Goal: Task Accomplishment & Management: Use online tool/utility

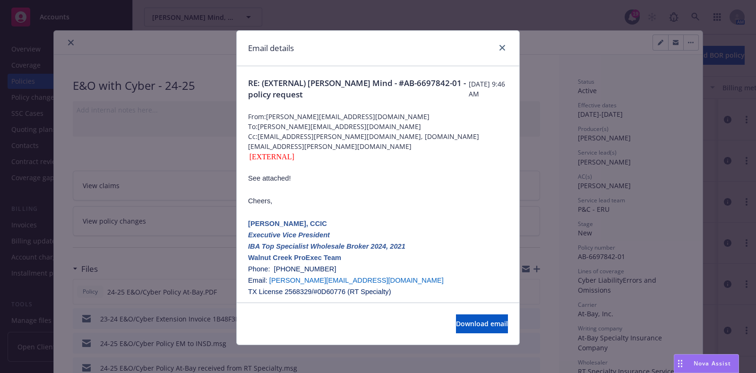
scroll to position [157, 0]
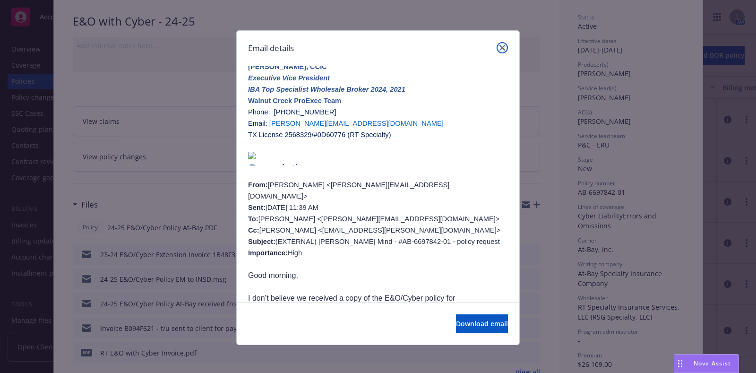
click at [497, 49] on link "close" at bounding box center [502, 47] width 11 height 11
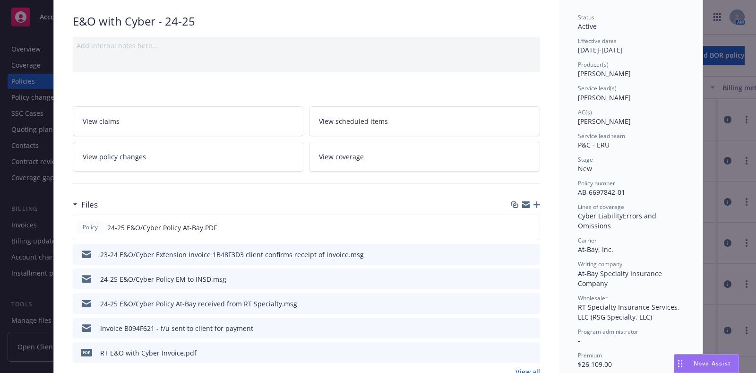
scroll to position [0, 0]
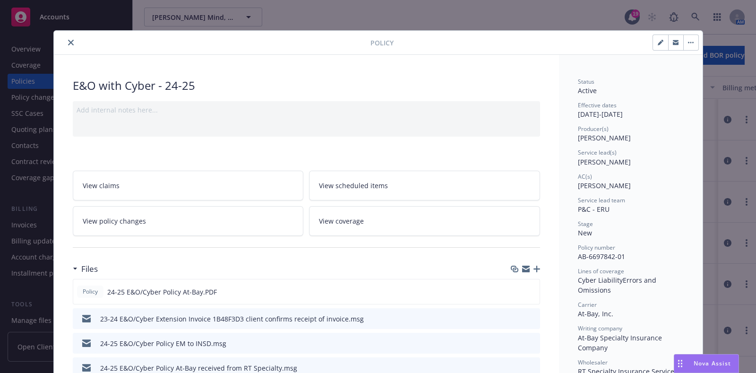
click at [65, 42] on button "close" at bounding box center [70, 42] width 11 height 11
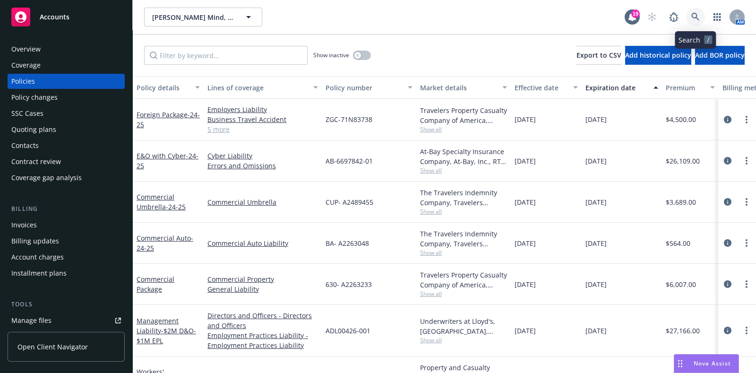
click at [687, 21] on link at bounding box center [695, 17] width 19 height 19
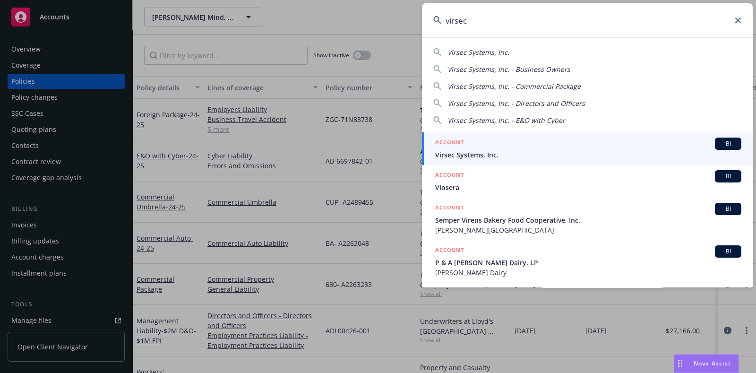
type input "virsec"
click at [586, 152] on span "Virsec Systems, Inc." at bounding box center [588, 155] width 306 height 10
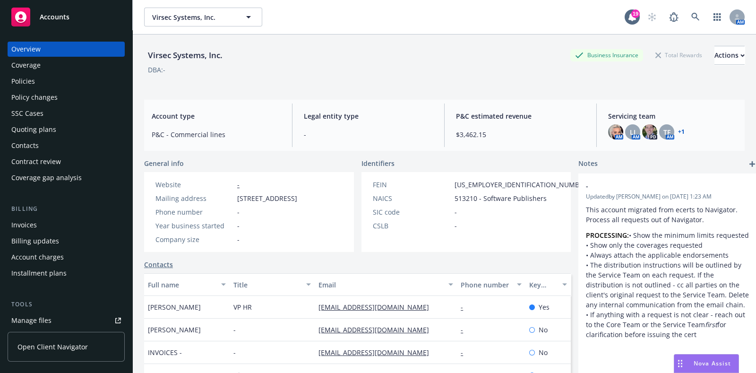
click at [38, 80] on div "Policies" at bounding box center [66, 81] width 110 height 15
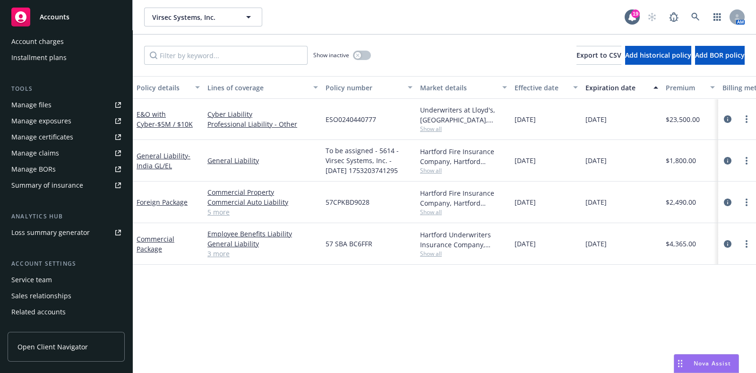
scroll to position [216, 0]
click at [54, 235] on div "Loss summary generator" at bounding box center [50, 231] width 78 height 15
click at [56, 186] on div "Summary of insurance" at bounding box center [47, 184] width 72 height 15
click at [722, 157] on link "circleInformation" at bounding box center [727, 160] width 11 height 11
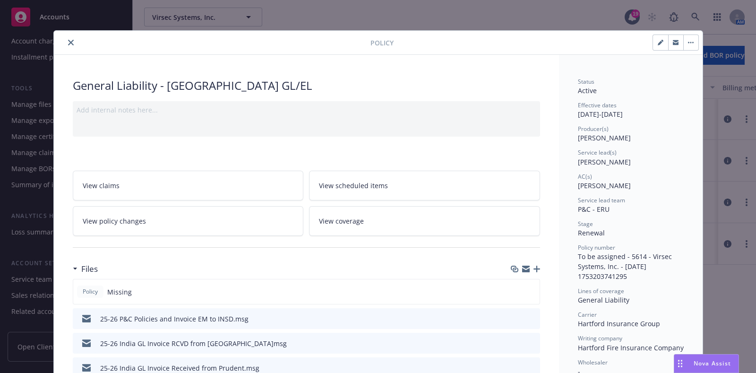
click at [68, 38] on button "close" at bounding box center [70, 42] width 11 height 11
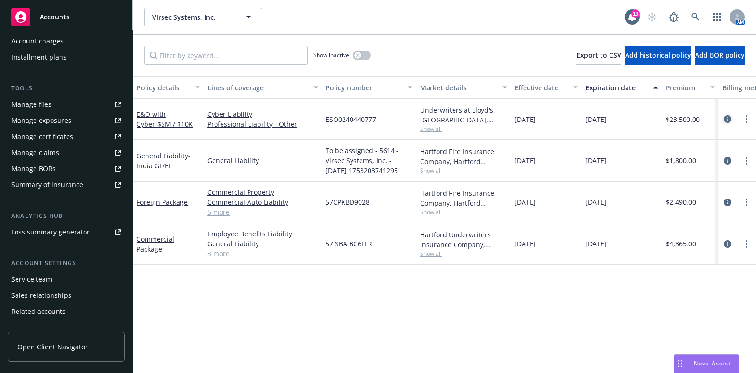
click at [729, 116] on icon "circleInformation" at bounding box center [728, 119] width 8 height 8
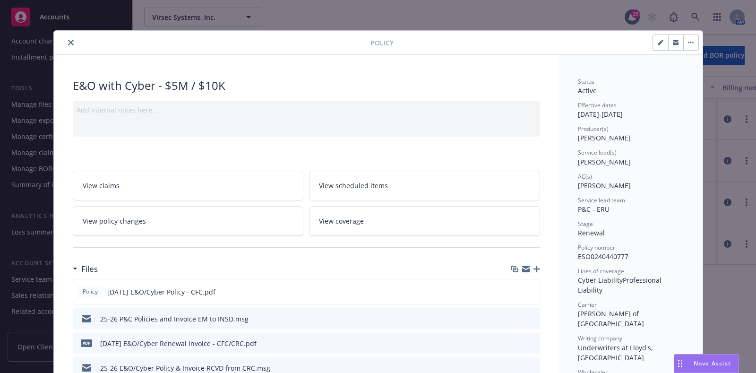
click at [70, 38] on button "close" at bounding box center [70, 42] width 11 height 11
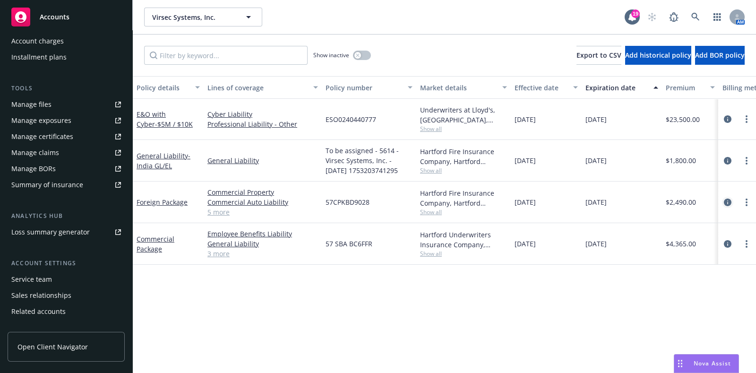
click at [725, 201] on icon "circleInformation" at bounding box center [728, 202] width 8 height 8
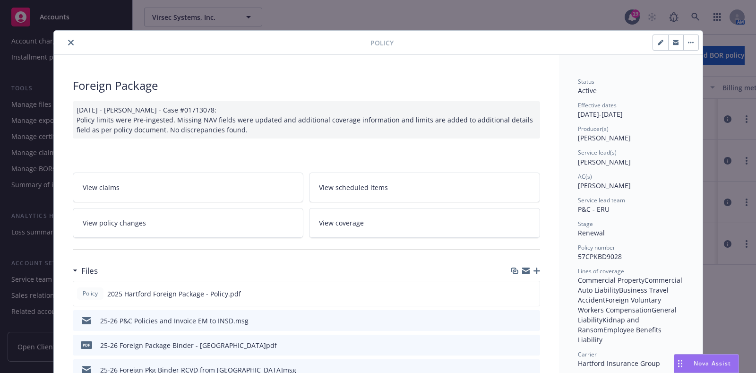
click at [65, 43] on button "close" at bounding box center [70, 42] width 11 height 11
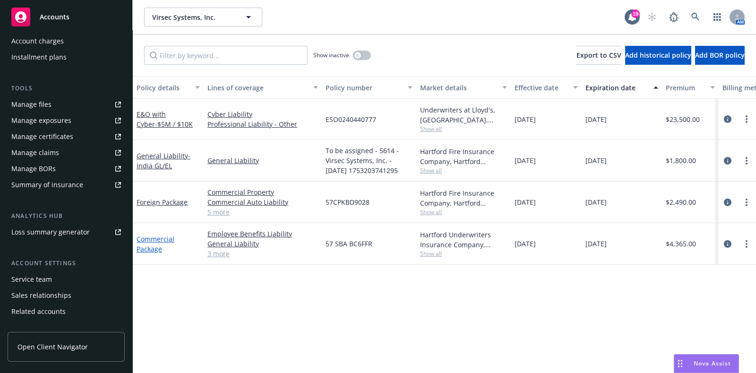
click at [158, 235] on link "Commercial Package" at bounding box center [156, 243] width 38 height 19
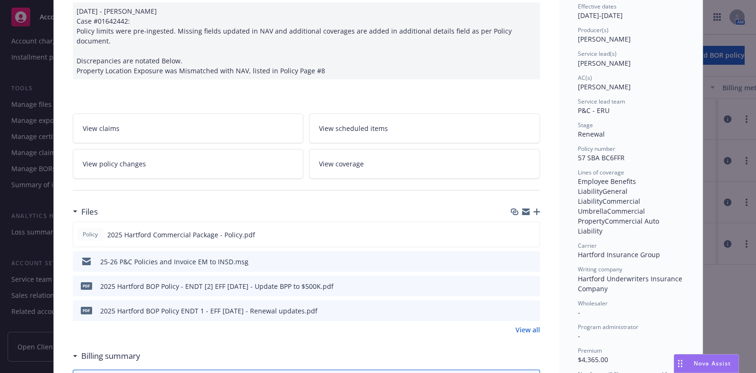
scroll to position [99, 0]
click at [529, 231] on icon "preview file" at bounding box center [530, 234] width 9 height 7
click at [527, 307] on icon "preview file" at bounding box center [531, 310] width 9 height 7
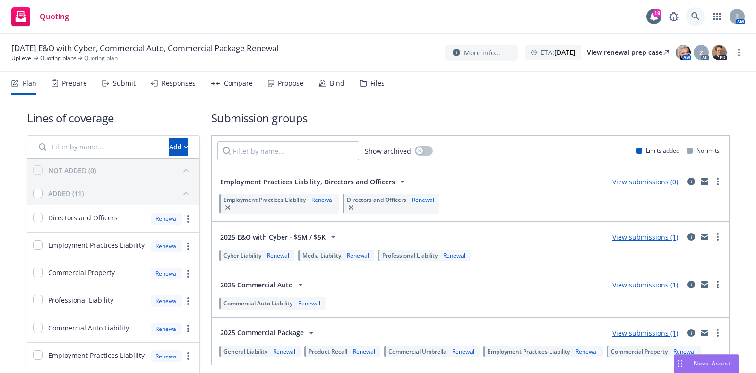
click at [695, 20] on icon at bounding box center [695, 16] width 9 height 9
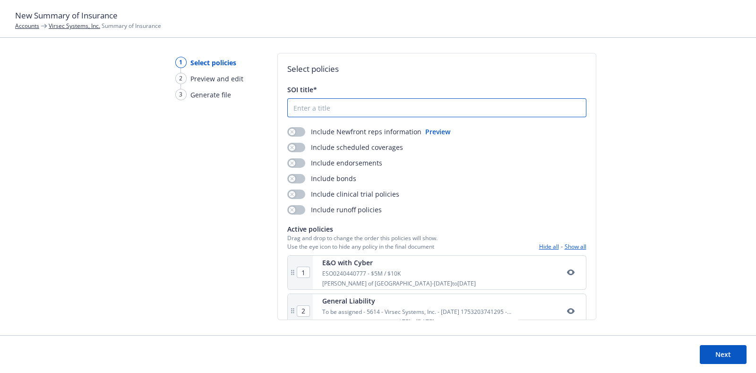
click at [298, 108] on input "SOI title*" at bounding box center [437, 108] width 298 height 18
click at [350, 109] on input "2025 - 2026 Virsec SOI" at bounding box center [437, 108] width 298 height 18
type input "2025 - 2026 Virsec Systems SOI"
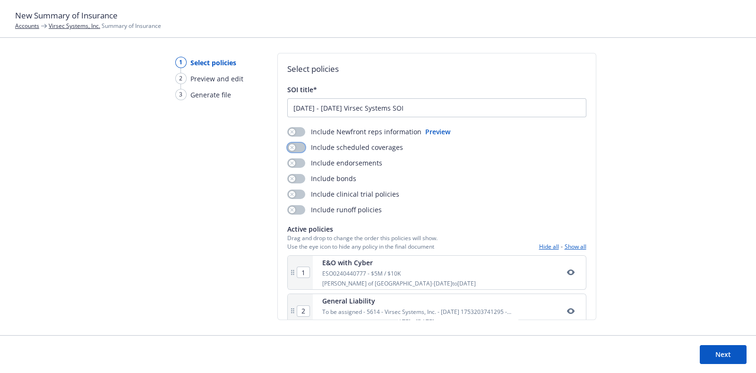
click at [297, 150] on button "button" at bounding box center [296, 147] width 18 height 9
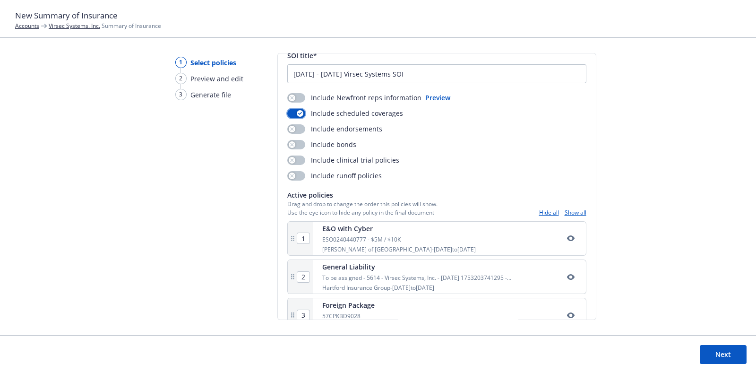
scroll to position [94, 0]
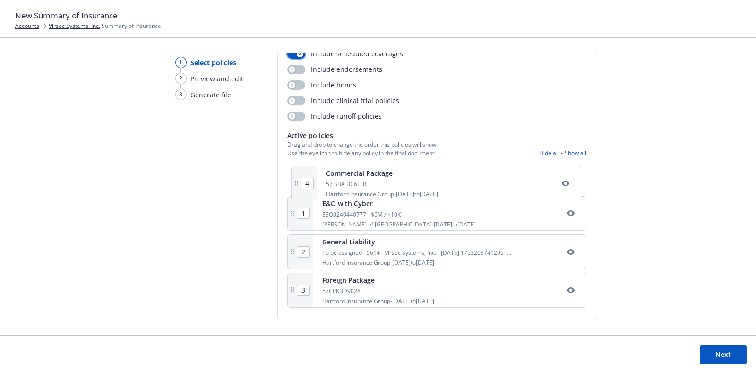
drag, startPoint x: 345, startPoint y: 292, endPoint x: 350, endPoint y: 180, distance: 113.0
click at [350, 180] on div "1 E&O with Cyber ESO0240440777 - $5M / $10K Lloyd's of London - 07/20/2025 to 0…" at bounding box center [436, 237] width 299 height 150
type input "2"
type input "3"
type input "4"
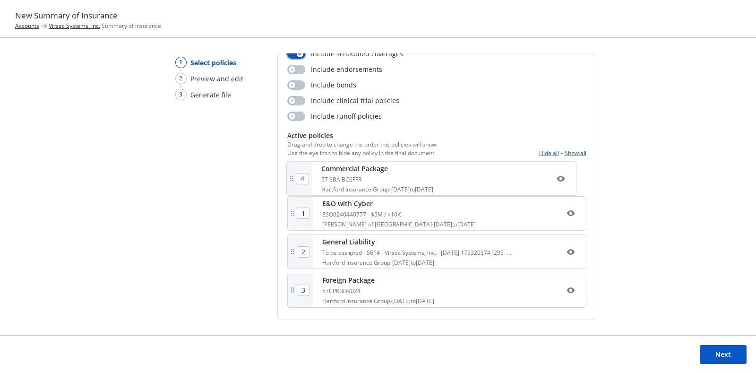
type input "1"
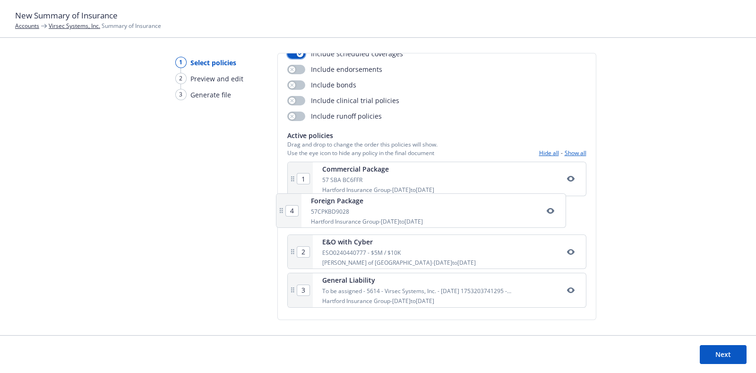
drag, startPoint x: 361, startPoint y: 307, endPoint x: 351, endPoint y: 221, distance: 86.6
click at [351, 221] on div "1 Commercial Package 57 SBA BC6FFR Hartford Insurance Group - 07/20/2025 to 07/…" at bounding box center [436, 237] width 299 height 150
type input "3"
type input "4"
type input "2"
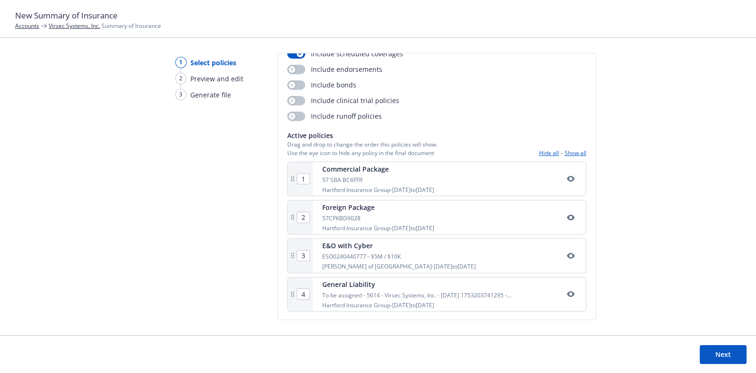
click at [705, 348] on button "Next" at bounding box center [723, 354] width 47 height 19
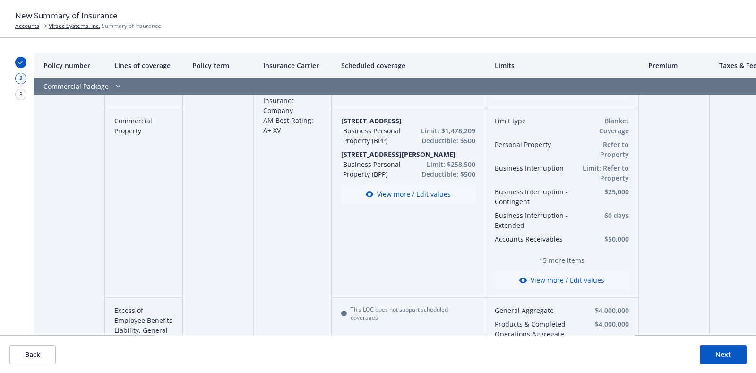
scroll to position [0, 0]
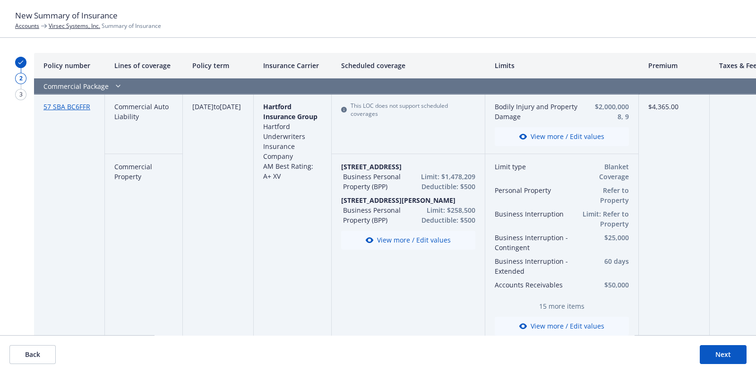
click at [586, 129] on button "View more / Edit values" at bounding box center [562, 136] width 134 height 19
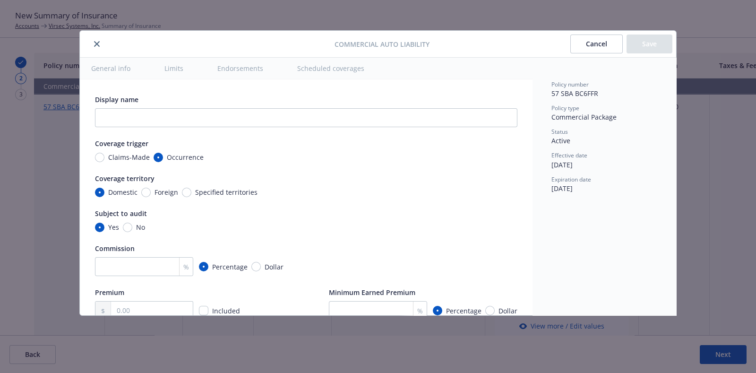
scroll to position [263, 0]
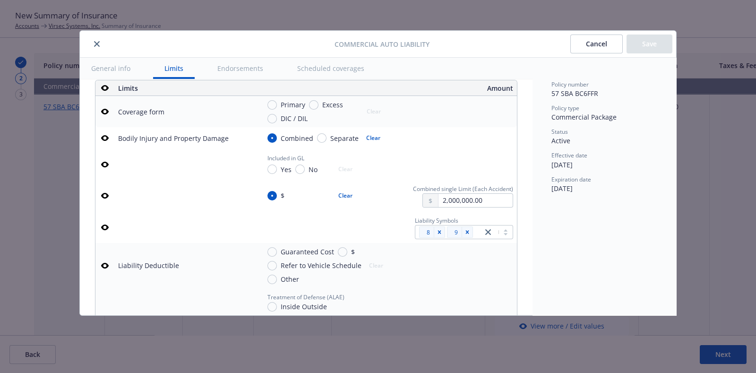
click at [103, 231] on icon "button" at bounding box center [105, 227] width 8 height 8
click at [669, 46] on button "Save" at bounding box center [649, 43] width 46 height 19
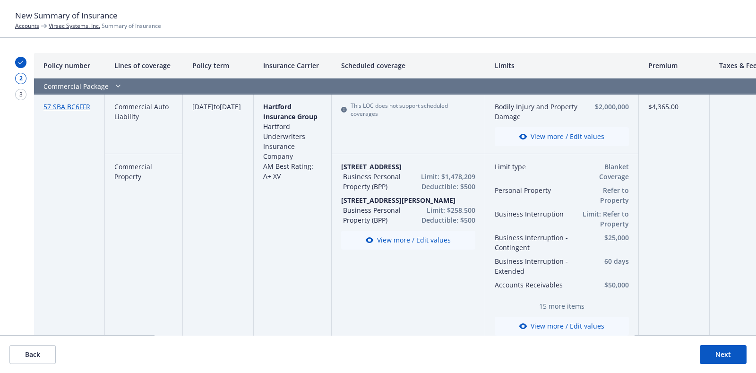
click at [378, 248] on button "View more / Edit values" at bounding box center [408, 240] width 134 height 19
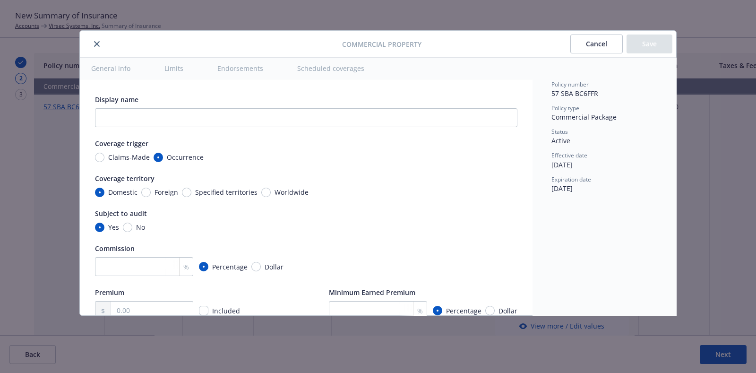
type textarea "x"
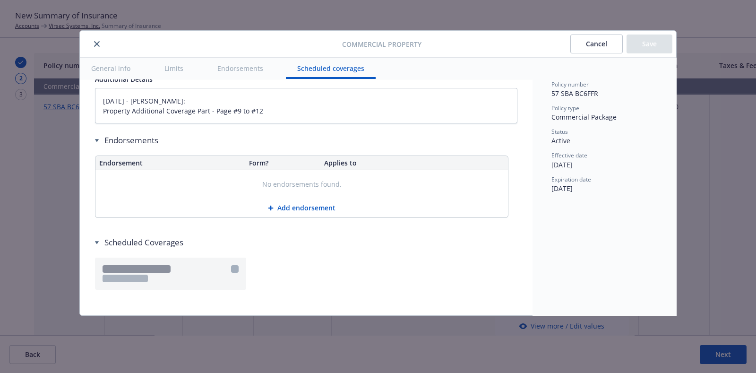
scroll to position [3115, 0]
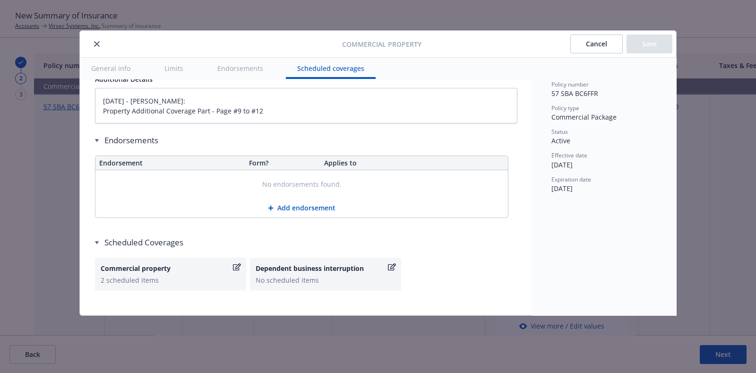
click at [193, 263] on div "Commercial property" at bounding box center [166, 268] width 130 height 10
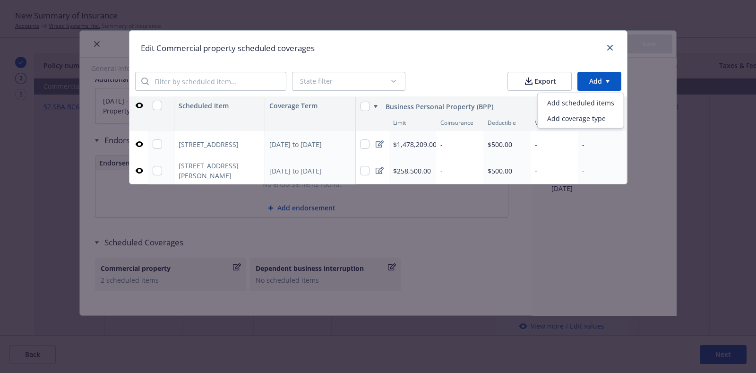
click at [601, 87] on html "New Summary of Insurance Accounts Virsec Systems, Inc. Summary of Insurance 2 3…" at bounding box center [378, 186] width 756 height 373
click at [583, 99] on div "Add scheduled items" at bounding box center [581, 103] width 82 height 16
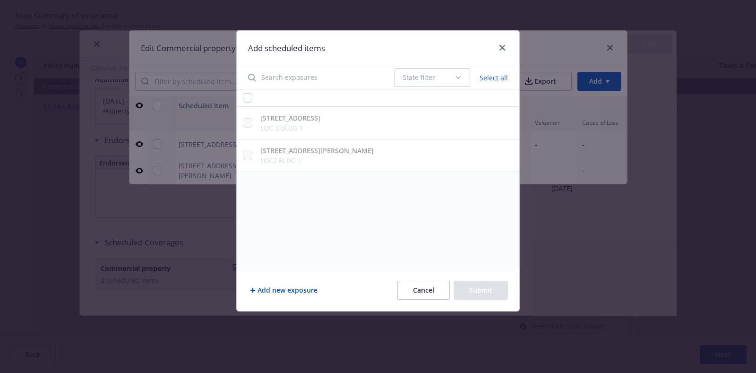
click at [279, 65] on div "Add scheduled items" at bounding box center [378, 48] width 283 height 35
click at [290, 292] on button "Add new exposure" at bounding box center [283, 290] width 71 height 19
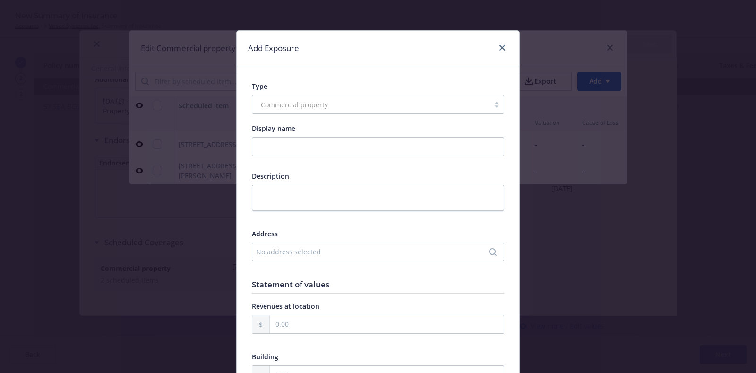
click at [276, 106] on div "Commercial property" at bounding box center [378, 104] width 252 height 19
